Goal: Communication & Community: Answer question/provide support

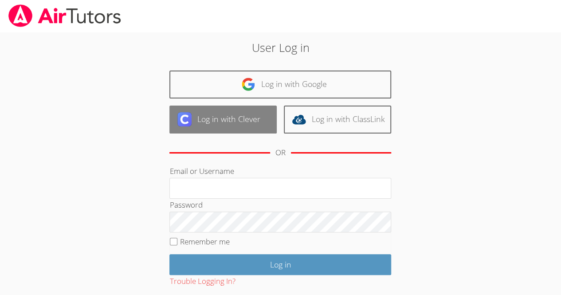
click at [260, 119] on link "Log in with Clever" at bounding box center [222, 120] width 107 height 28
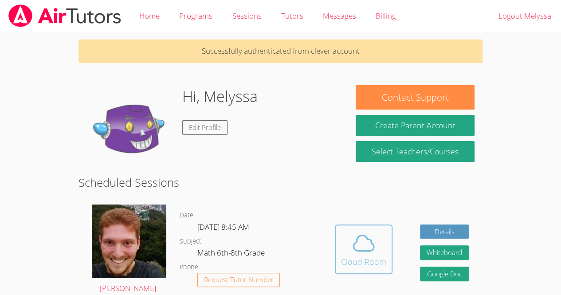
click at [349, 254] on span at bounding box center [363, 243] width 45 height 25
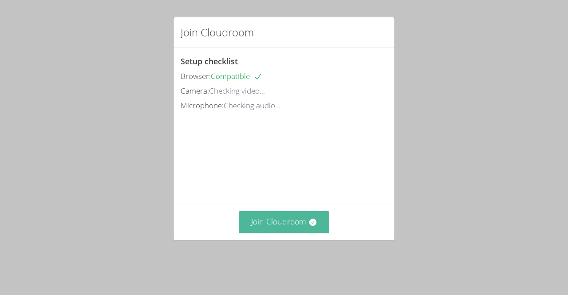
click at [315, 232] on button "Join Cloudroom" at bounding box center [284, 222] width 91 height 22
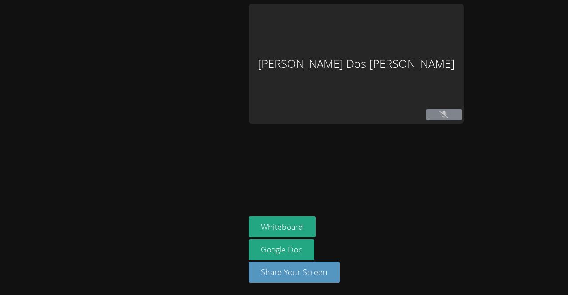
click at [462, 112] on button at bounding box center [443, 114] width 35 height 11
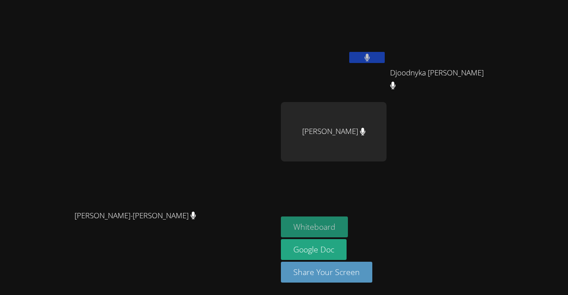
click at [348, 230] on button "Whiteboard" at bounding box center [314, 226] width 67 height 21
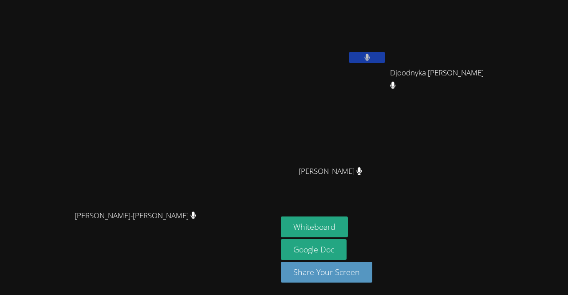
click at [496, 181] on div "[PERSON_NAME] Dos [PERSON_NAME] Djoodnyka [PERSON_NAME] Djoodnyka [PERSON_NAME]…" at bounding box center [388, 100] width 215 height 193
drag, startPoint x: 510, startPoint y: 186, endPoint x: 555, endPoint y: 199, distance: 46.2
click at [499, 199] on aside "[PERSON_NAME] Dos [PERSON_NAME] Djoodnyka [PERSON_NAME] Djoodnyka [PERSON_NAME]…" at bounding box center [388, 147] width 222 height 295
click at [385, 53] on button at bounding box center [366, 57] width 35 height 11
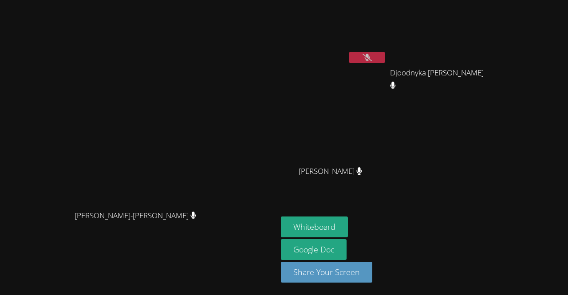
click at [385, 57] on button at bounding box center [366, 57] width 35 height 11
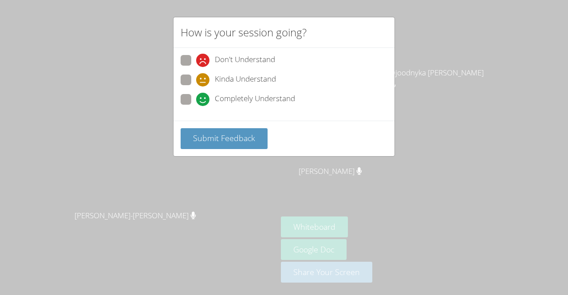
click at [235, 96] on span "Completely Understand" at bounding box center [255, 99] width 80 height 13
click at [204, 96] on input "Completely Understand" at bounding box center [200, 98] width 8 height 8
radio input "true"
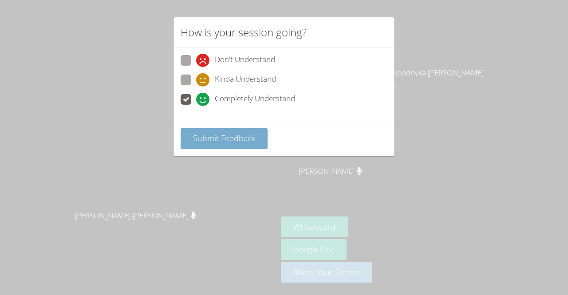
click at [243, 134] on span "Submit Feedback" at bounding box center [224, 138] width 62 height 11
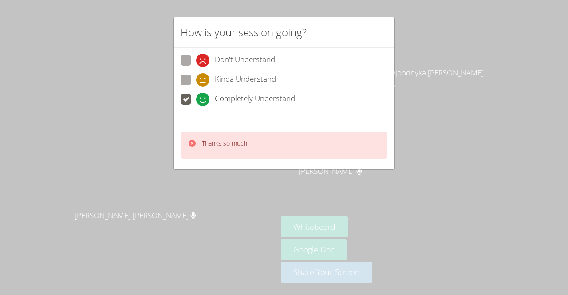
click at [192, 142] on icon at bounding box center [192, 143] width 9 height 9
